Goal: Information Seeking & Learning: Compare options

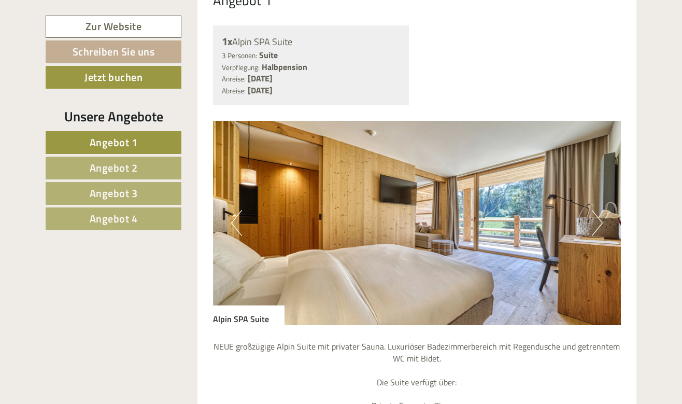
scroll to position [613, 0]
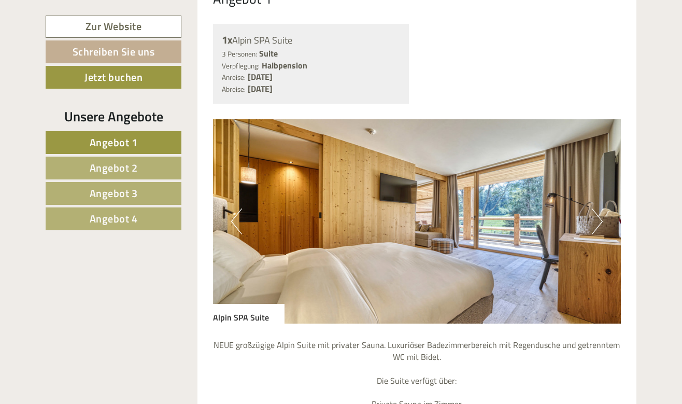
click at [103, 136] on span "Angebot 1" at bounding box center [114, 142] width 48 height 16
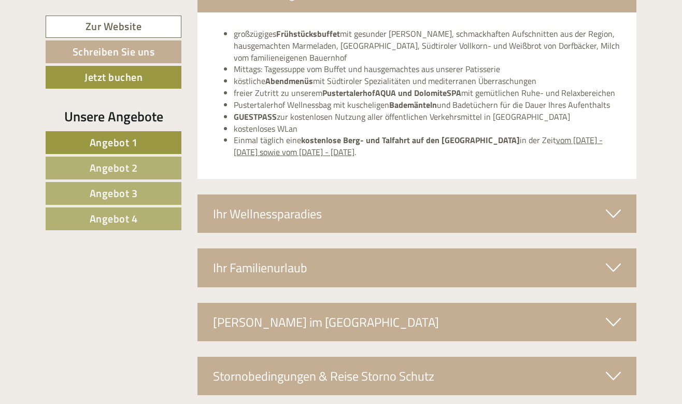
scroll to position [1669, 0]
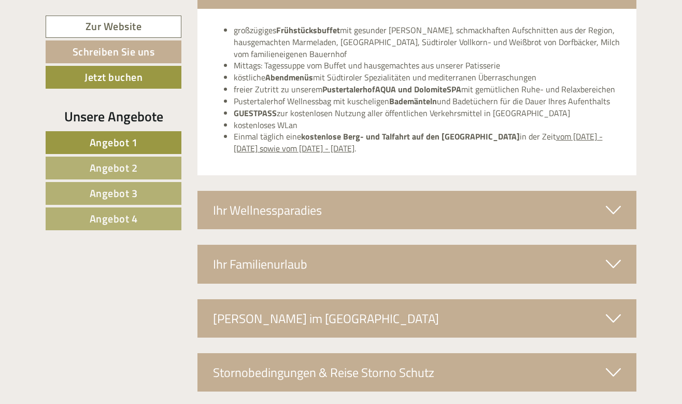
click at [566, 191] on div "Ihr Wellnessparadies" at bounding box center [416, 210] width 439 height 38
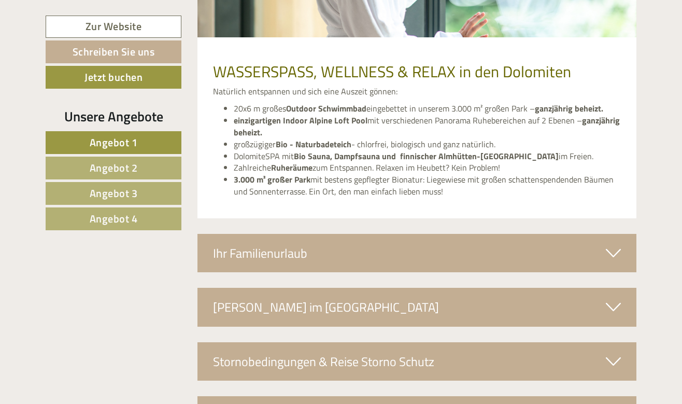
scroll to position [2084, 0]
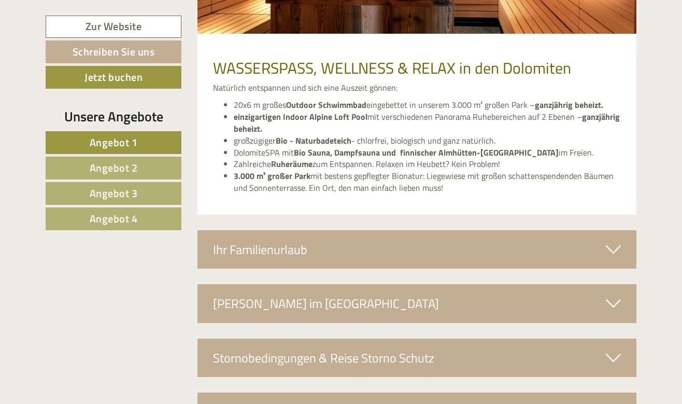
click at [490, 230] on div "Ihr Familienurlaub" at bounding box center [416, 249] width 439 height 38
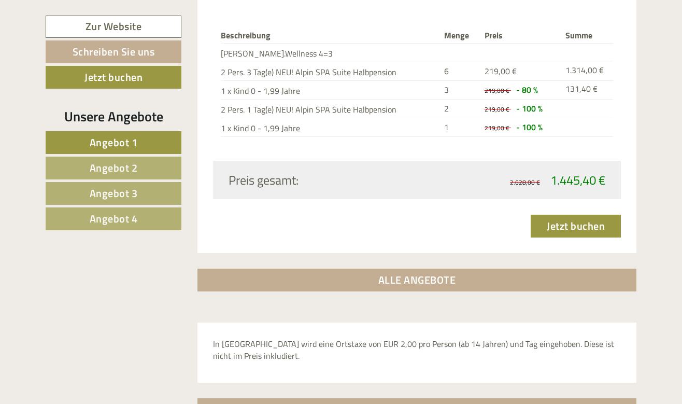
scroll to position [1240, 0]
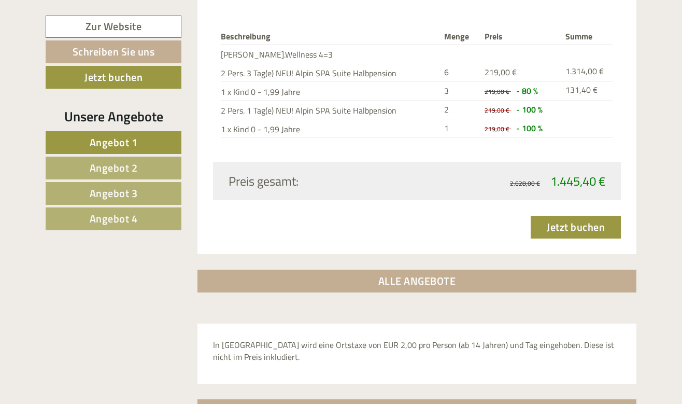
click at [111, 168] on span "Angebot 2" at bounding box center [114, 168] width 48 height 16
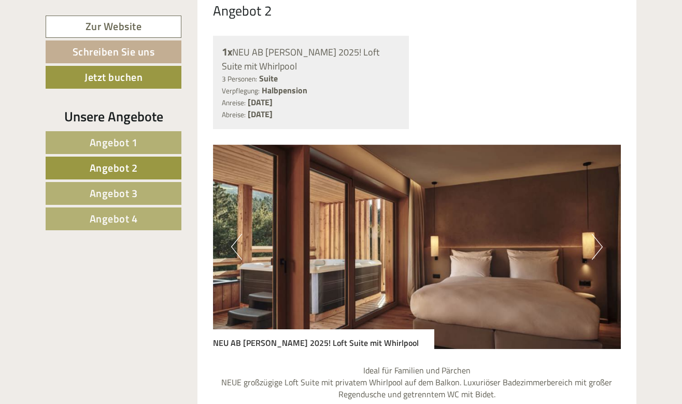
scroll to position [601, 0]
click at [594, 234] on button "Next" at bounding box center [597, 247] width 11 height 26
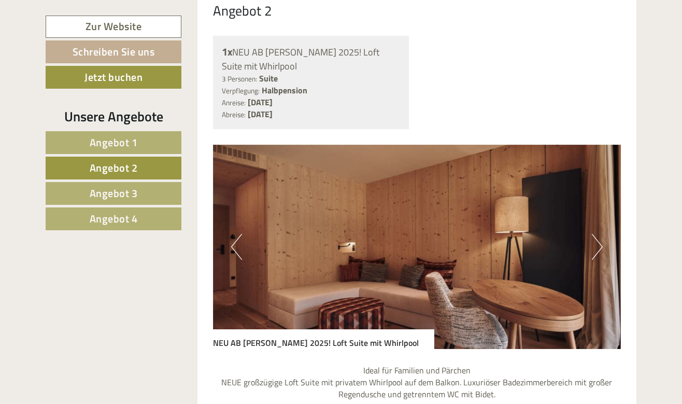
click at [594, 234] on button "Next" at bounding box center [597, 247] width 11 height 26
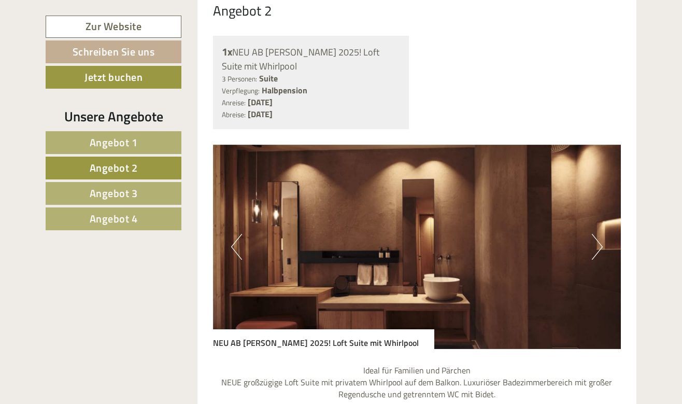
click at [594, 234] on button "Next" at bounding box center [597, 247] width 11 height 26
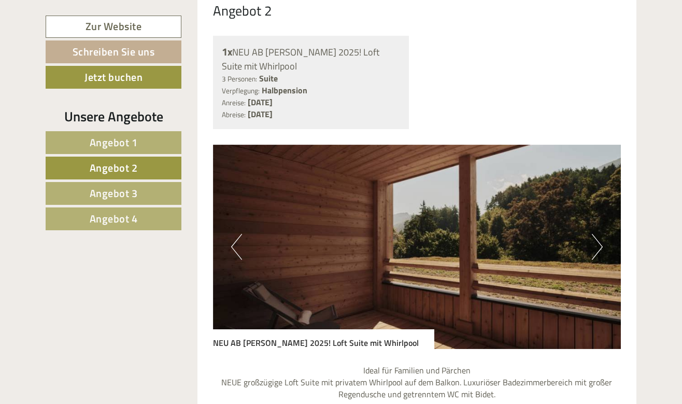
click at [594, 234] on button "Next" at bounding box center [597, 247] width 11 height 26
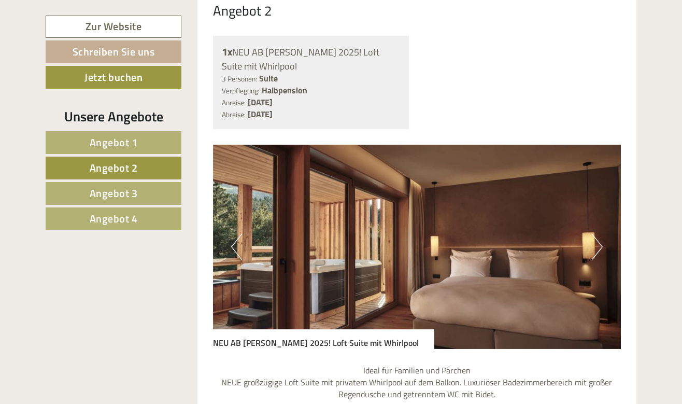
click at [594, 234] on button "Next" at bounding box center [597, 247] width 11 height 26
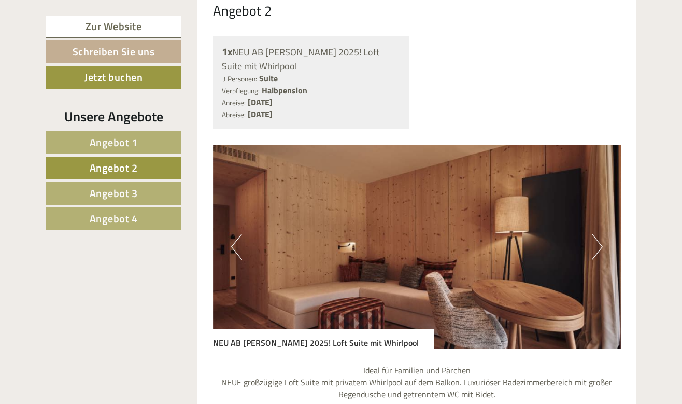
click at [88, 138] on link "Angebot 1" at bounding box center [114, 142] width 136 height 23
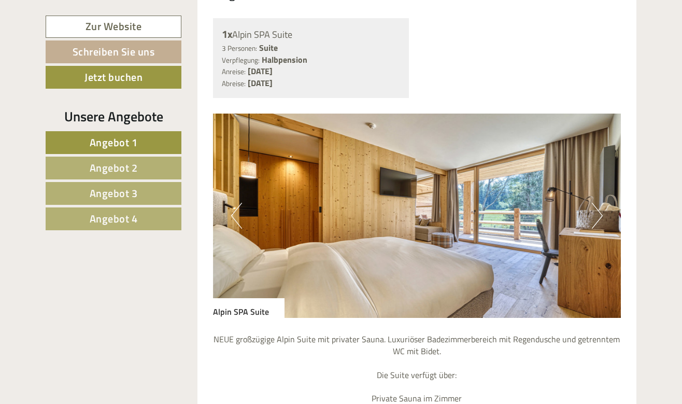
scroll to position [622, 0]
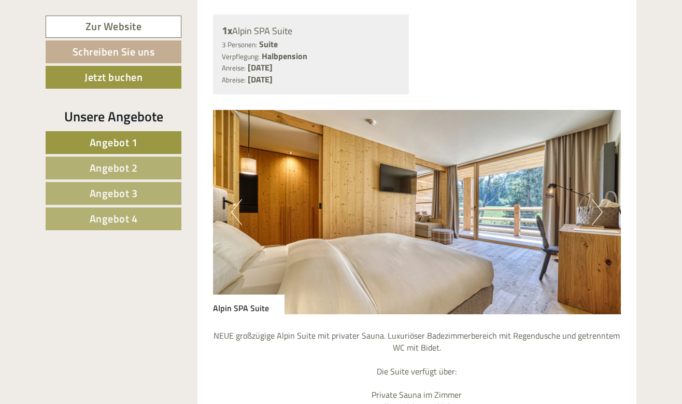
click at [136, 166] on span "Angebot 2" at bounding box center [114, 168] width 48 height 16
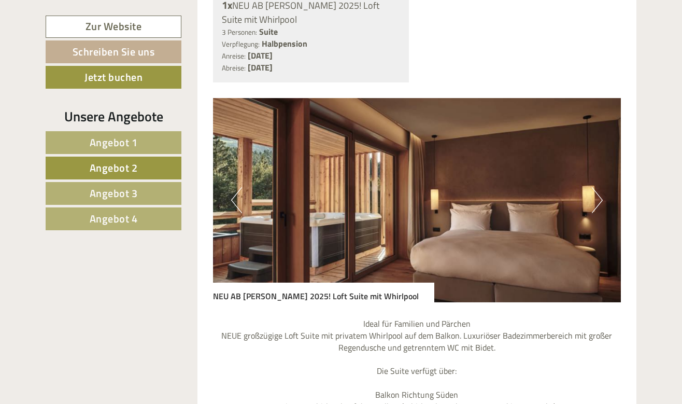
scroll to position [648, 0]
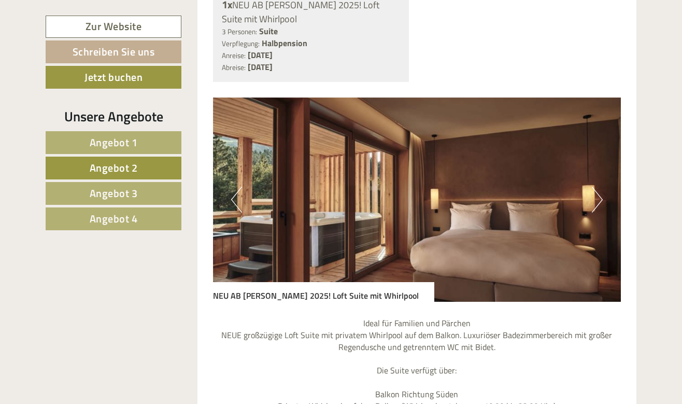
click at [605, 160] on img at bounding box center [417, 199] width 408 height 204
click at [602, 187] on button "Next" at bounding box center [597, 200] width 11 height 26
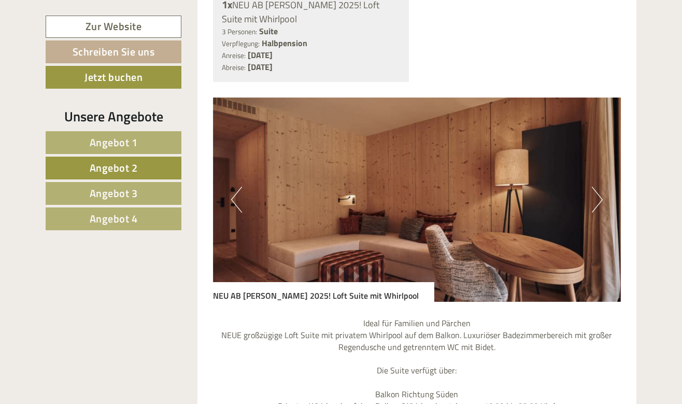
click at [602, 187] on button "Next" at bounding box center [597, 200] width 11 height 26
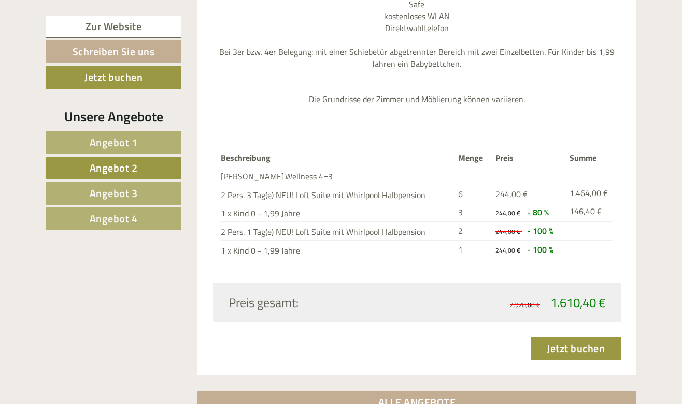
scroll to position [1156, 0]
click at [116, 191] on span "Angebot 3" at bounding box center [114, 193] width 48 height 16
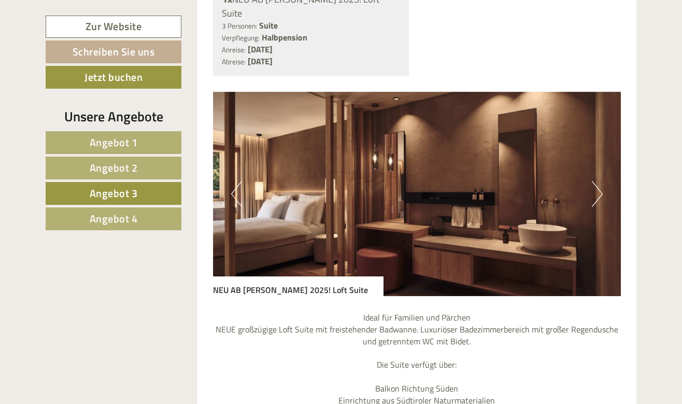
scroll to position [651, 0]
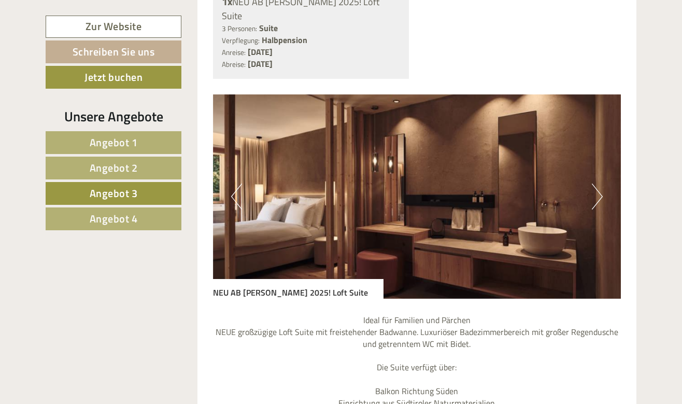
click at [599, 183] on button "Next" at bounding box center [597, 196] width 11 height 26
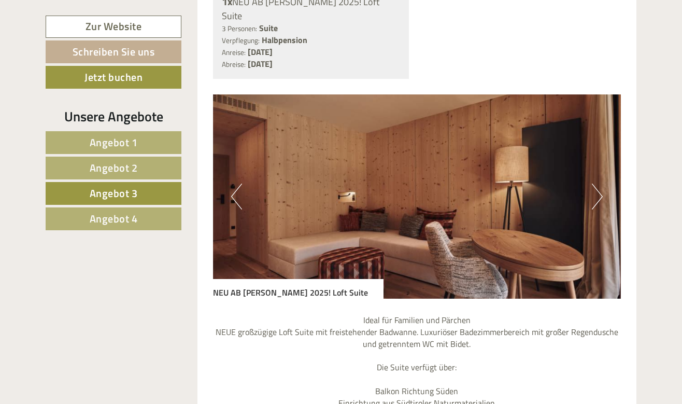
click at [599, 183] on button "Next" at bounding box center [597, 196] width 11 height 26
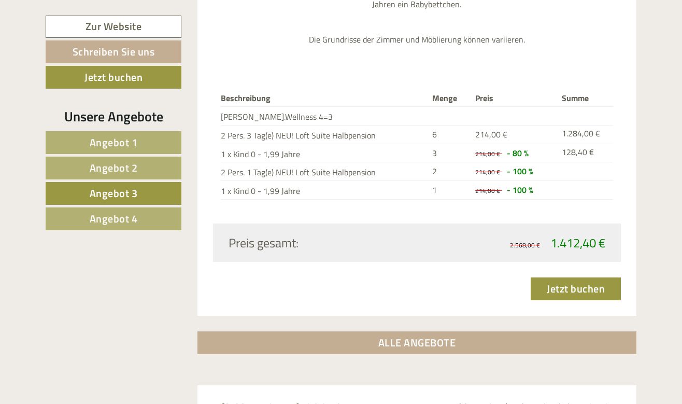
scroll to position [1198, 0]
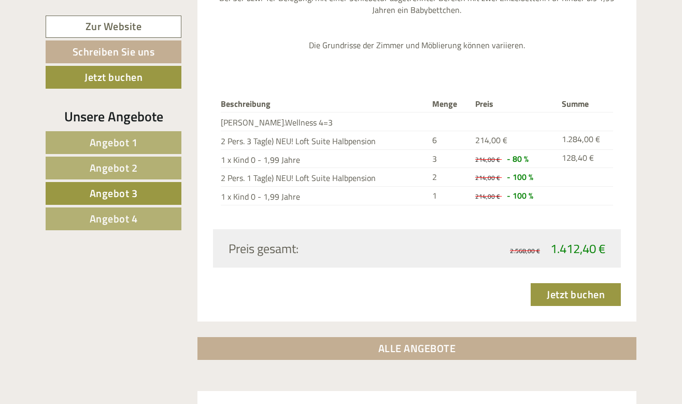
click at [176, 148] on link "Angebot 1" at bounding box center [114, 142] width 136 height 23
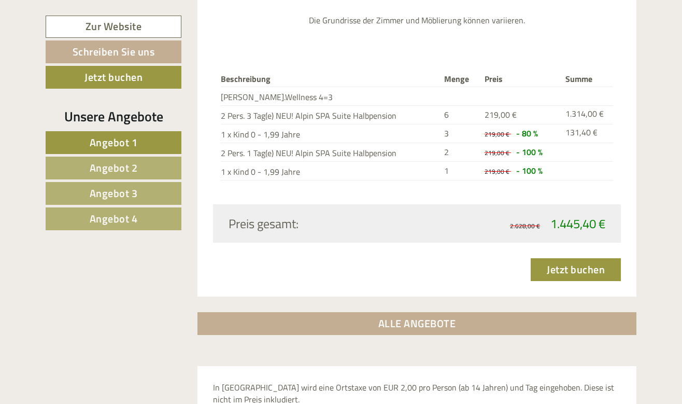
scroll to position [546, 0]
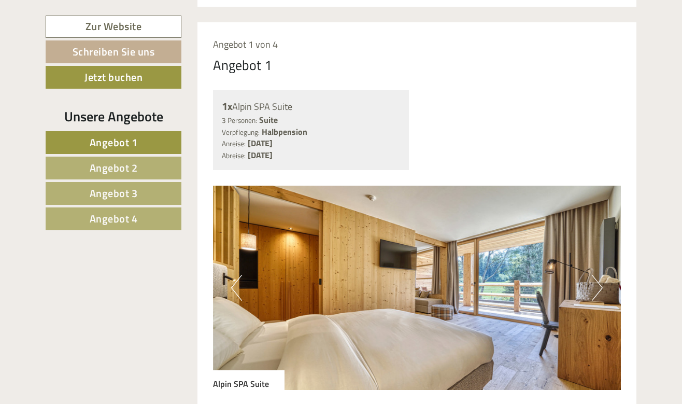
click at [600, 275] on button "Next" at bounding box center [597, 288] width 11 height 26
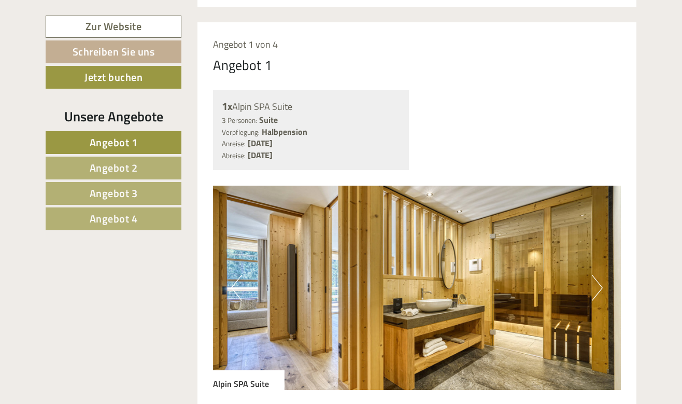
click at [600, 275] on button "Next" at bounding box center [597, 288] width 11 height 26
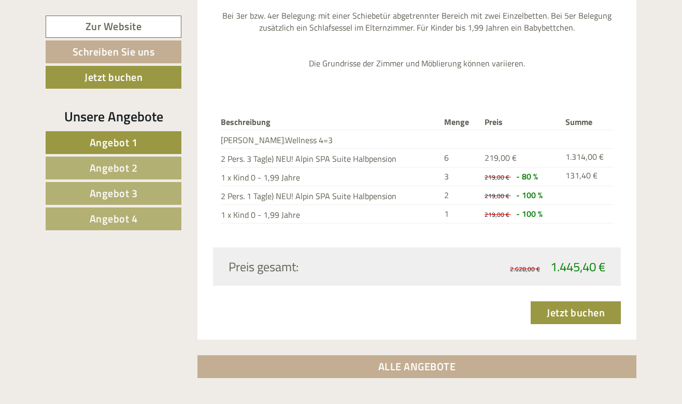
scroll to position [1167, 0]
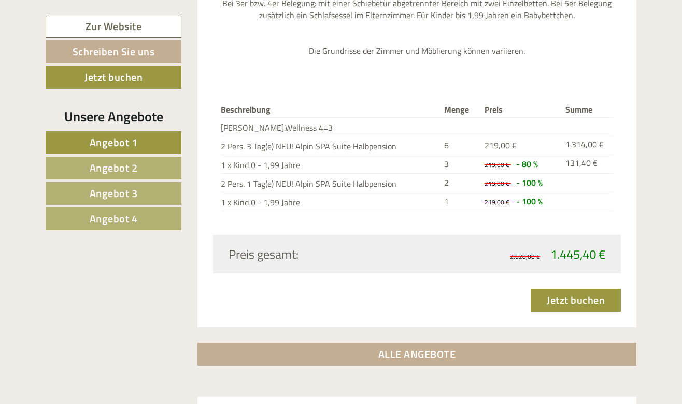
click at [126, 220] on span "Angebot 4" at bounding box center [114, 218] width 48 height 16
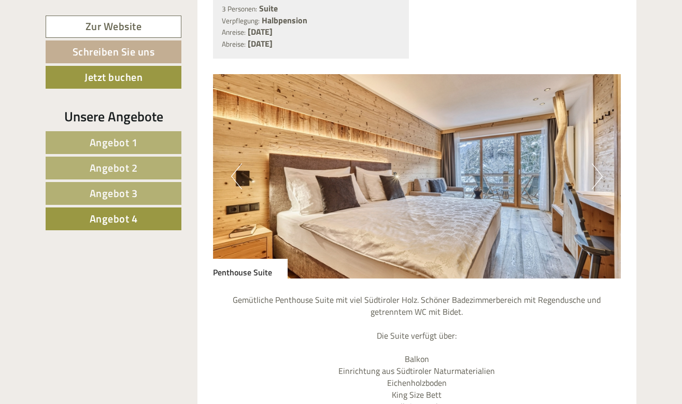
scroll to position [643, 0]
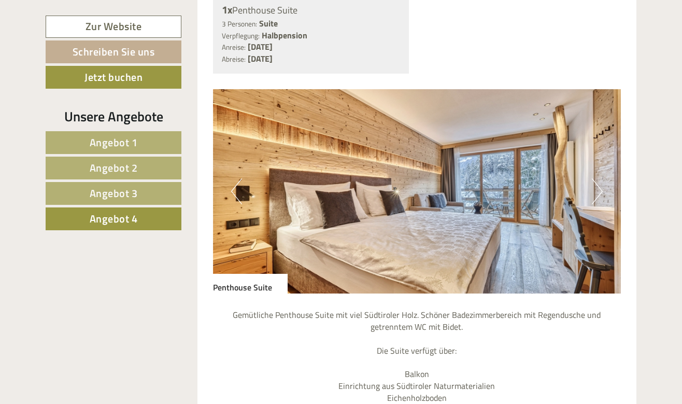
click at [602, 178] on button "Next" at bounding box center [597, 191] width 11 height 26
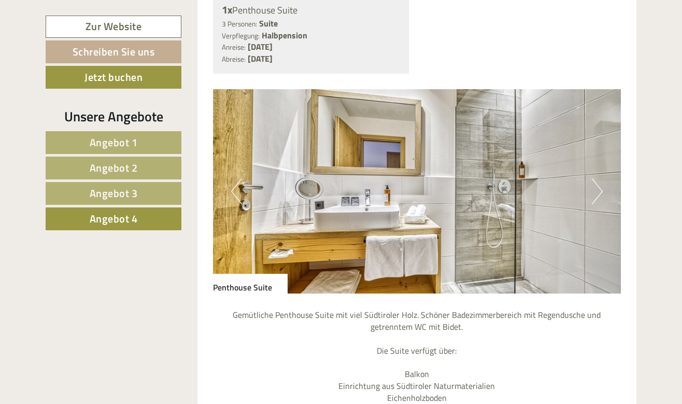
click at [600, 178] on button "Next" at bounding box center [597, 191] width 11 height 26
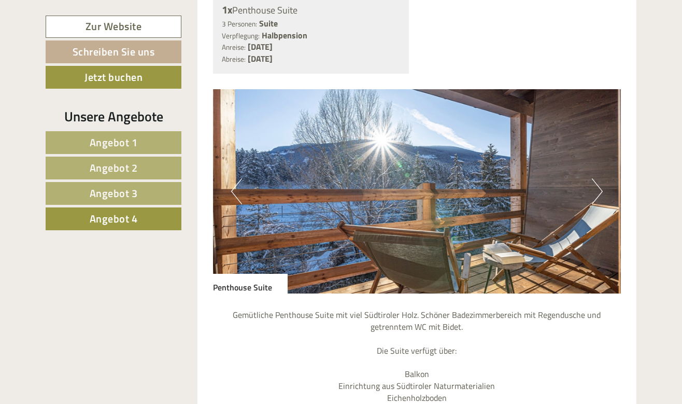
click at [600, 178] on button "Next" at bounding box center [597, 191] width 11 height 26
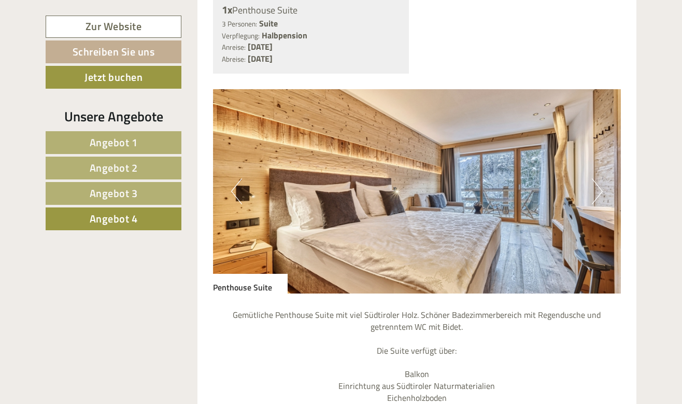
click at [600, 178] on button "Next" at bounding box center [597, 191] width 11 height 26
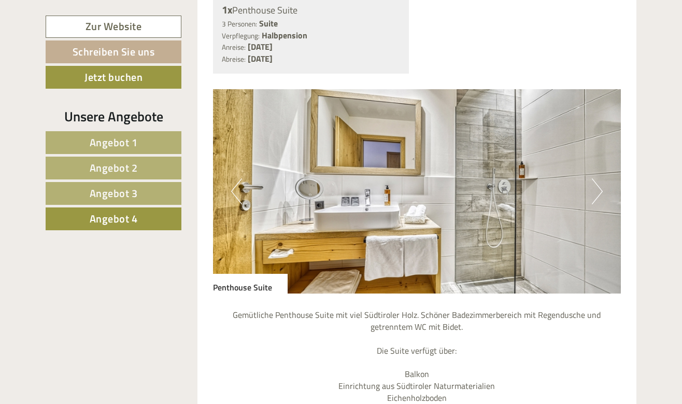
click at [600, 178] on button "Next" at bounding box center [597, 191] width 11 height 26
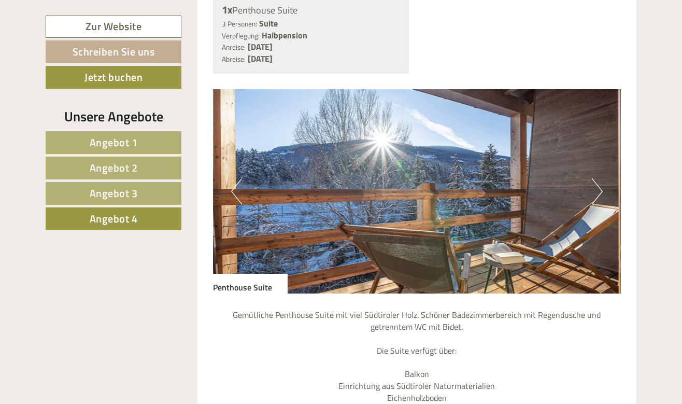
click at [600, 178] on button "Next" at bounding box center [597, 191] width 11 height 26
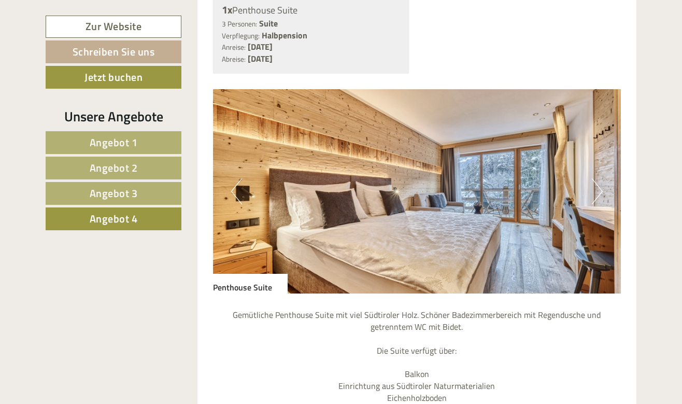
click at [600, 178] on button "Next" at bounding box center [597, 191] width 11 height 26
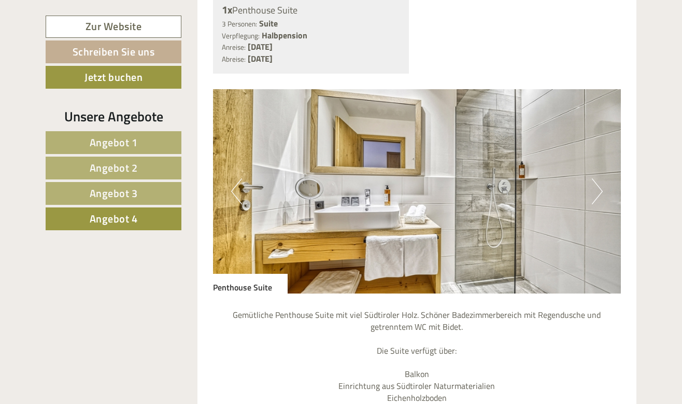
click at [600, 178] on button "Next" at bounding box center [597, 191] width 11 height 26
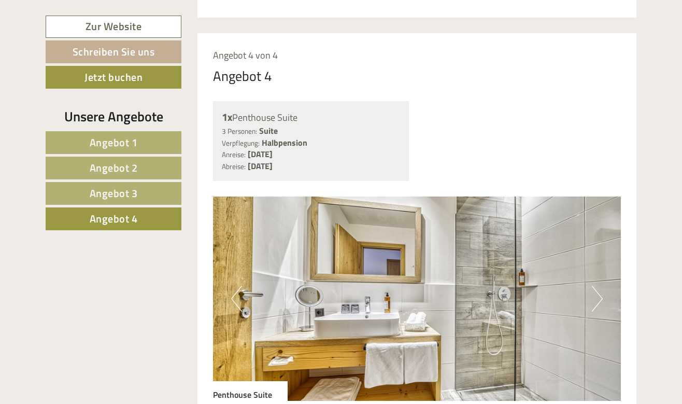
scroll to position [528, 0]
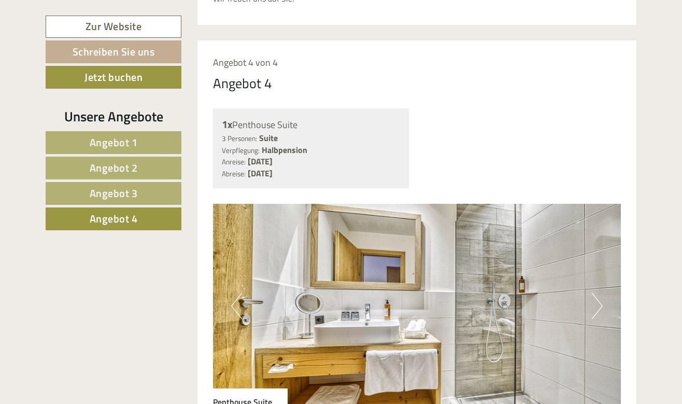
click at [148, 144] on link "Angebot 1" at bounding box center [114, 142] width 136 height 23
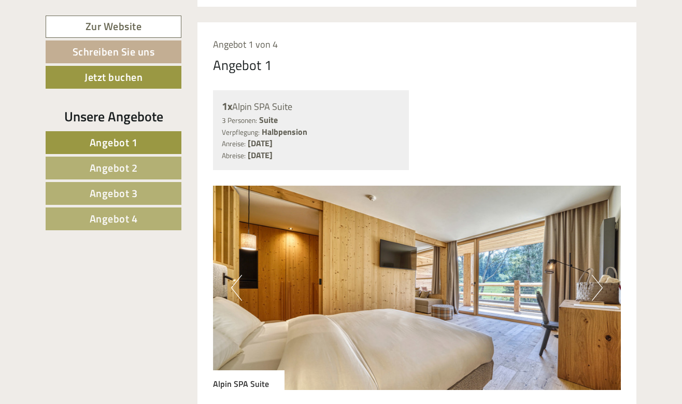
click at [144, 161] on link "Angebot 2" at bounding box center [114, 167] width 136 height 23
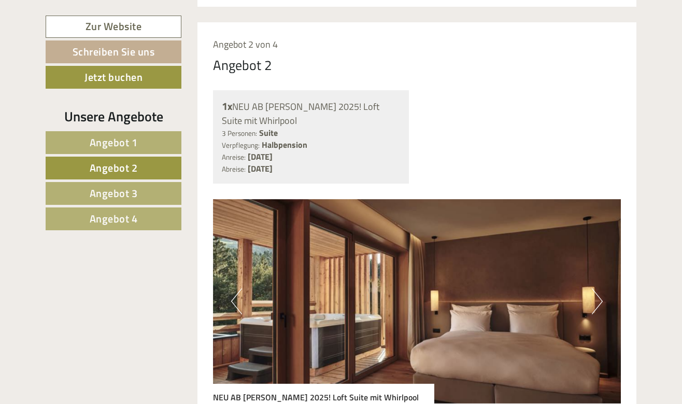
click at [132, 185] on span "Angebot 3" at bounding box center [114, 193] width 48 height 16
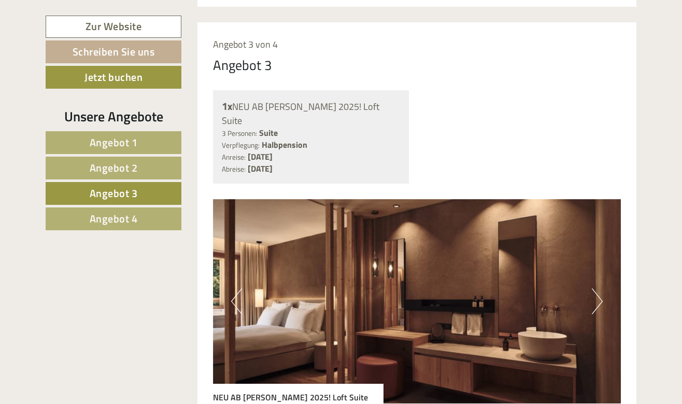
click at [128, 171] on span "Angebot 2" at bounding box center [114, 168] width 48 height 16
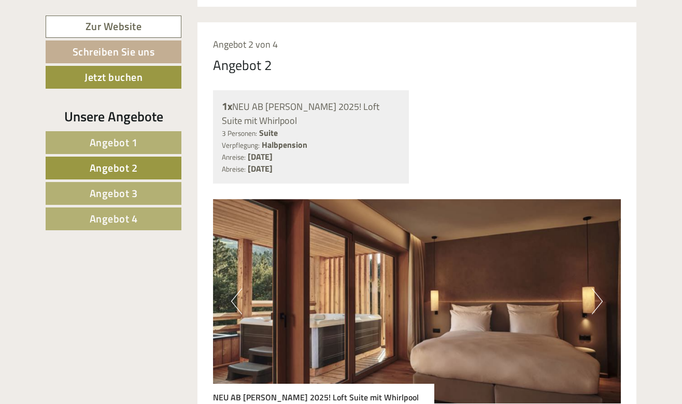
click at [130, 187] on span "Angebot 3" at bounding box center [114, 193] width 48 height 16
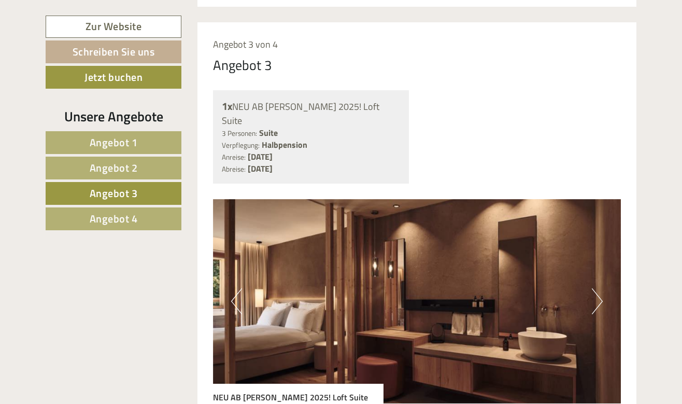
click at [129, 222] on span "Angebot 4" at bounding box center [114, 218] width 48 height 16
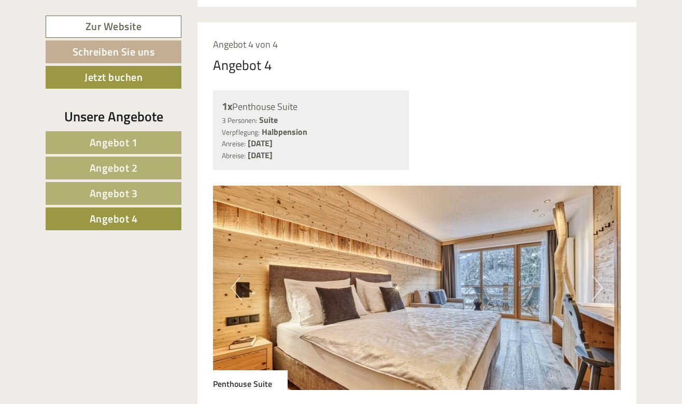
click at [103, 165] on span "Angebot 2" at bounding box center [114, 168] width 48 height 16
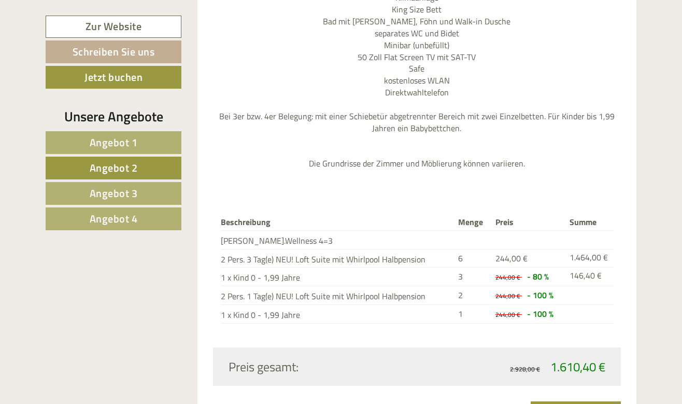
scroll to position [1092, 0]
click at [103, 148] on span "Angebot 1" at bounding box center [114, 142] width 48 height 16
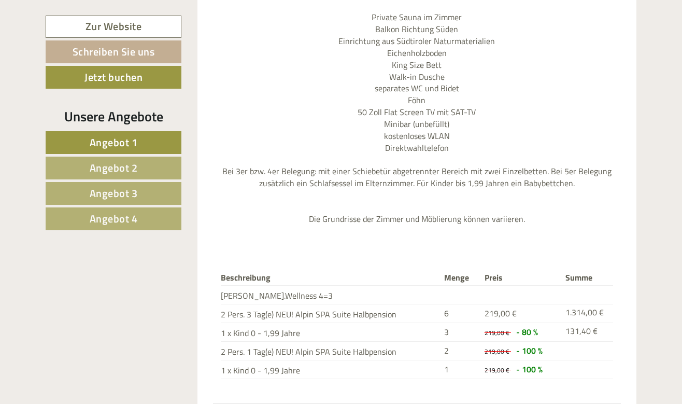
scroll to position [1005, 0]
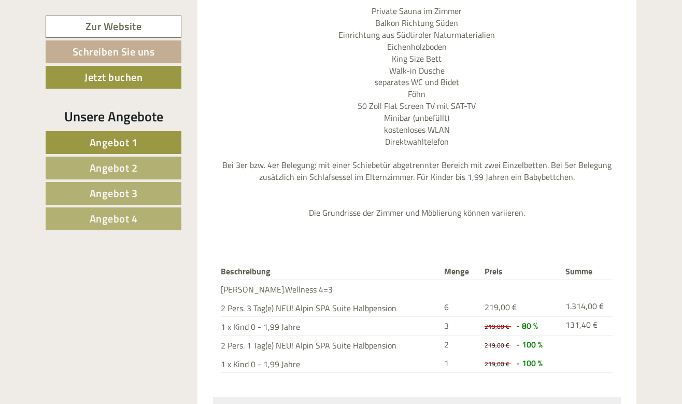
click at [104, 194] on span "Angebot 3" at bounding box center [114, 193] width 48 height 16
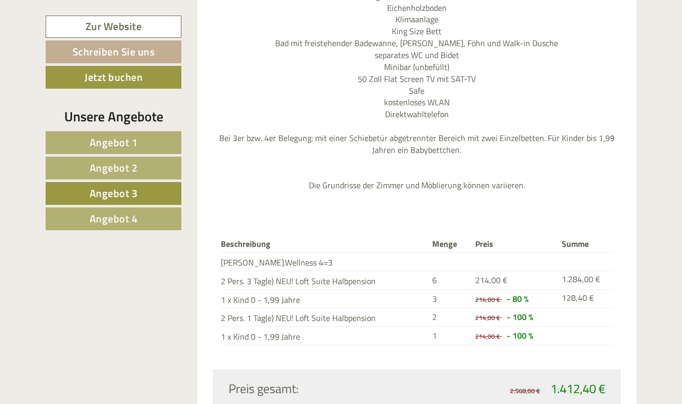
scroll to position [1059, 0]
click at [117, 220] on span "Angebot 4" at bounding box center [114, 218] width 48 height 16
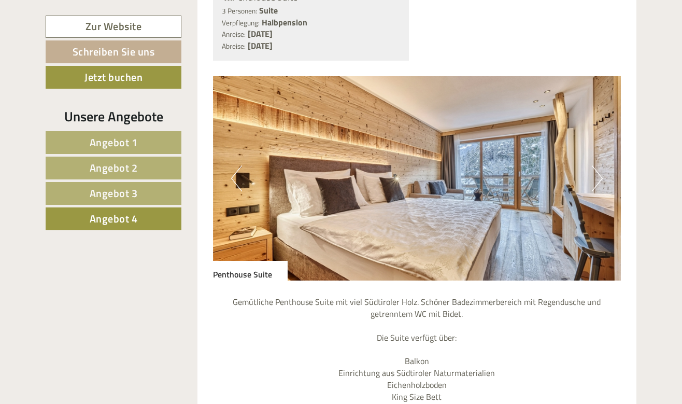
scroll to position [538, 0]
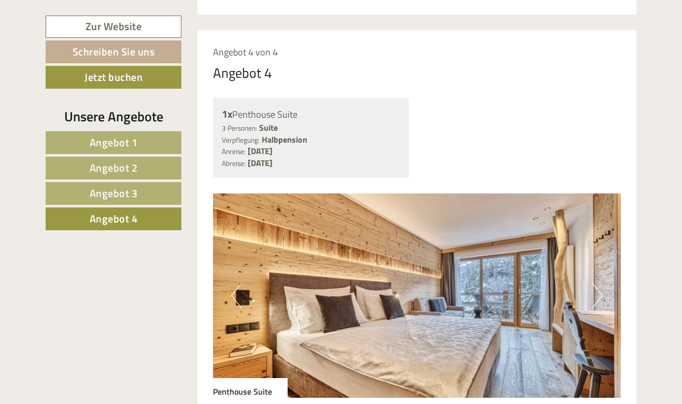
click at [129, 134] on span "Angebot 1" at bounding box center [114, 142] width 48 height 16
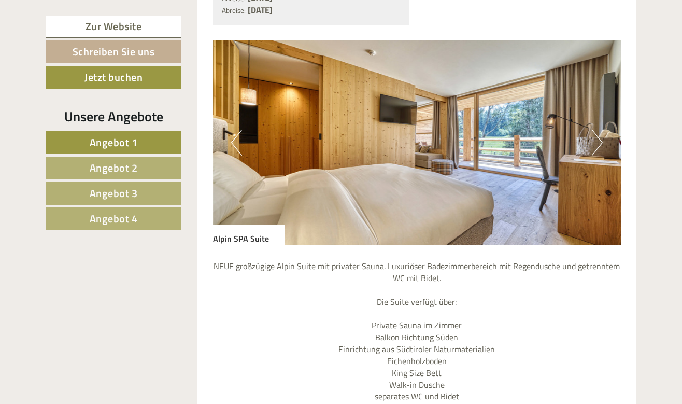
scroll to position [692, 0]
click at [121, 190] on span "Angebot 3" at bounding box center [114, 193] width 48 height 16
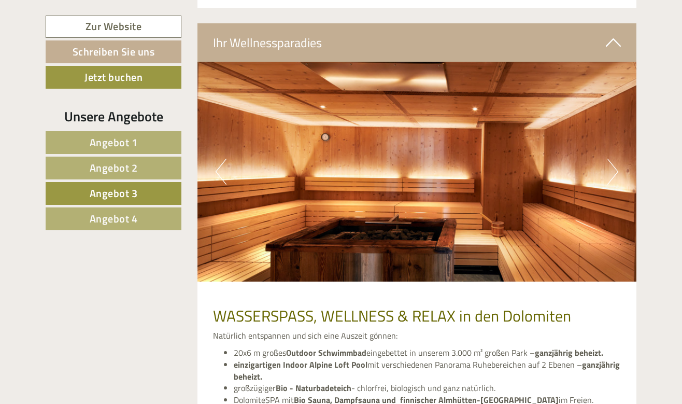
scroll to position [1892, 0]
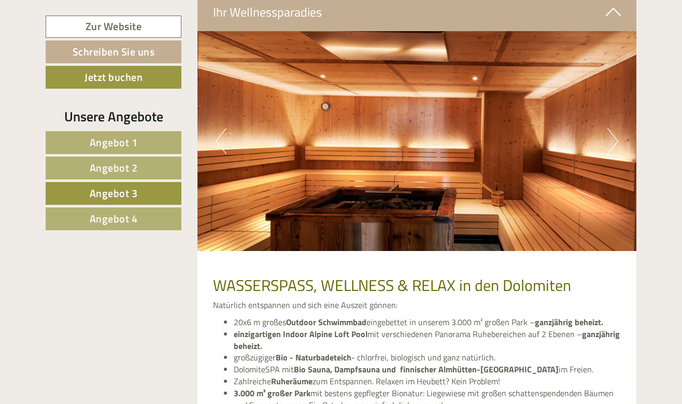
click at [600, 82] on img at bounding box center [416, 141] width 439 height 220
click at [610, 128] on button "Next" at bounding box center [612, 141] width 11 height 26
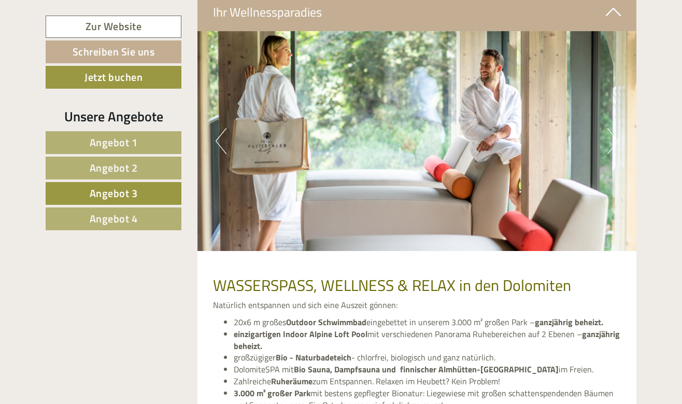
click at [610, 128] on button "Next" at bounding box center [612, 141] width 11 height 26
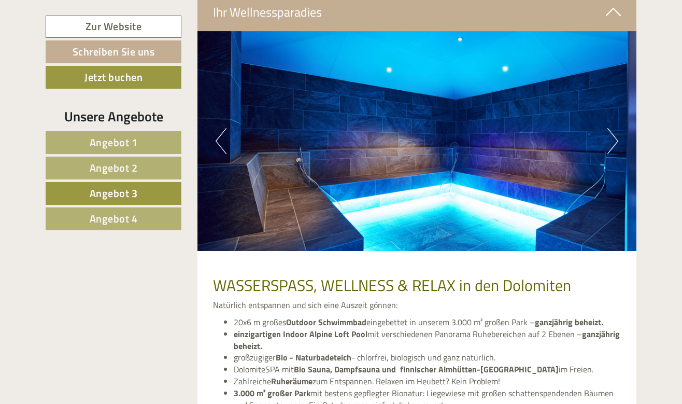
click at [610, 128] on button "Next" at bounding box center [612, 141] width 11 height 26
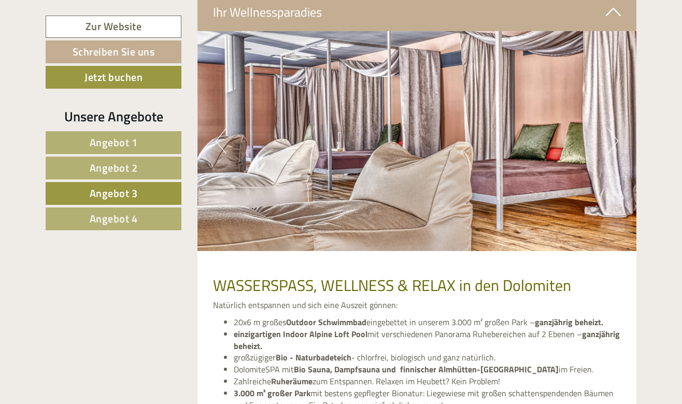
click at [610, 128] on button "Next" at bounding box center [612, 141] width 11 height 26
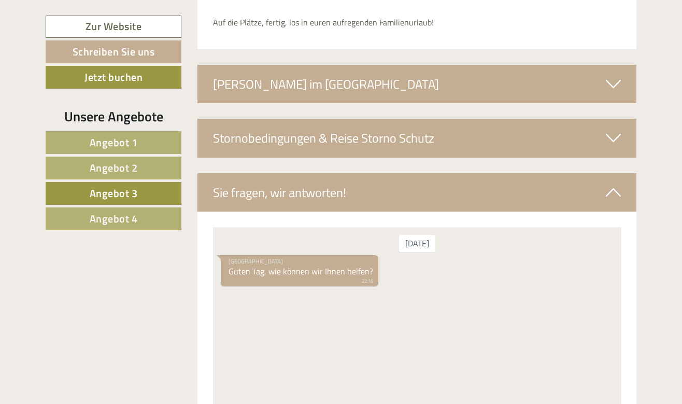
scroll to position [2609, 0]
click at [588, 118] on div "Stornobedingungen & Reise Storno Schutz" at bounding box center [416, 137] width 439 height 38
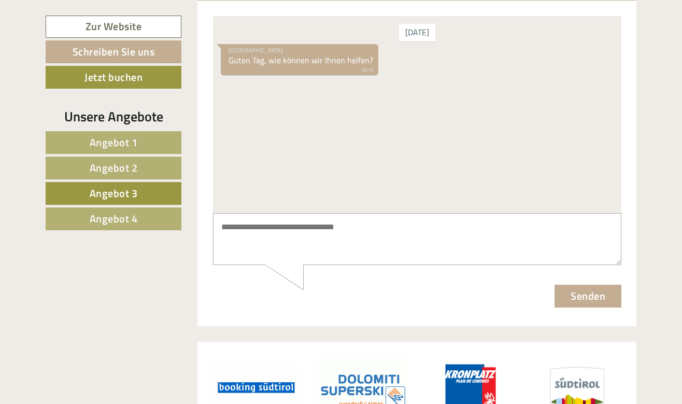
scroll to position [2983, 0]
